Goal: Book appointment/travel/reservation

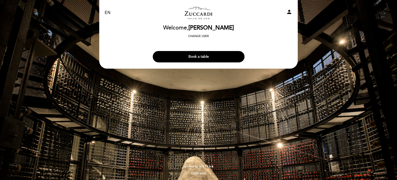
click at [201, 56] on button "Book a table" at bounding box center [199, 56] width 92 height 11
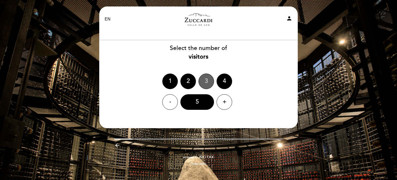
click at [207, 83] on div "3" at bounding box center [207, 81] width 16 height 16
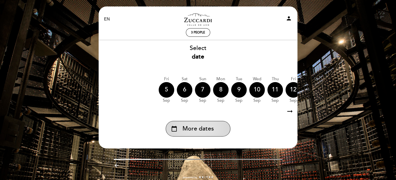
click at [210, 130] on span "More dates" at bounding box center [197, 128] width 31 height 9
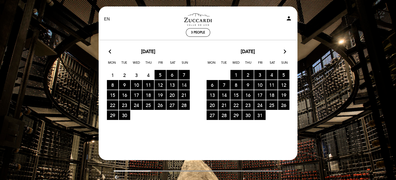
click at [183, 84] on span "14 RESERVATIONS AVAILABLE" at bounding box center [183, 85] width 11 height 10
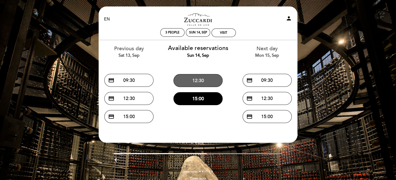
click at [209, 79] on button "12:30" at bounding box center [197, 80] width 49 height 13
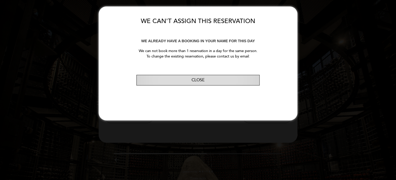
click at [209, 76] on button "Close" at bounding box center [197, 80] width 123 height 11
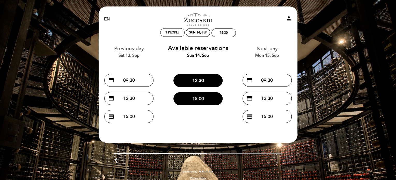
click at [205, 97] on button "15:00" at bounding box center [197, 98] width 49 height 13
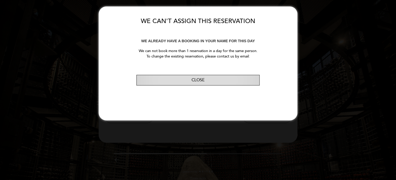
click at [210, 80] on button "Close" at bounding box center [197, 80] width 123 height 11
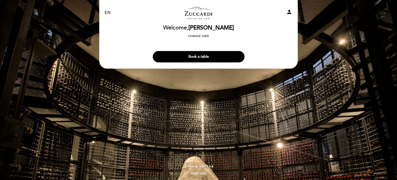
click at [288, 12] on icon "person" at bounding box center [289, 12] width 6 height 6
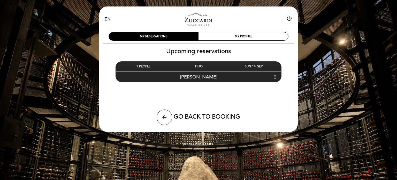
click at [204, 76] on span "[PERSON_NAME]" at bounding box center [199, 77] width 38 height 6
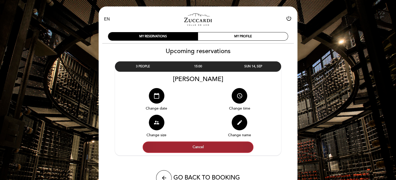
click at [203, 146] on button "Cancel" at bounding box center [198, 146] width 111 height 11
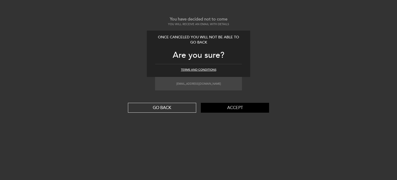
click at [231, 109] on button "Accept" at bounding box center [235, 108] width 68 height 10
